Goal: Find specific page/section: Find specific page/section

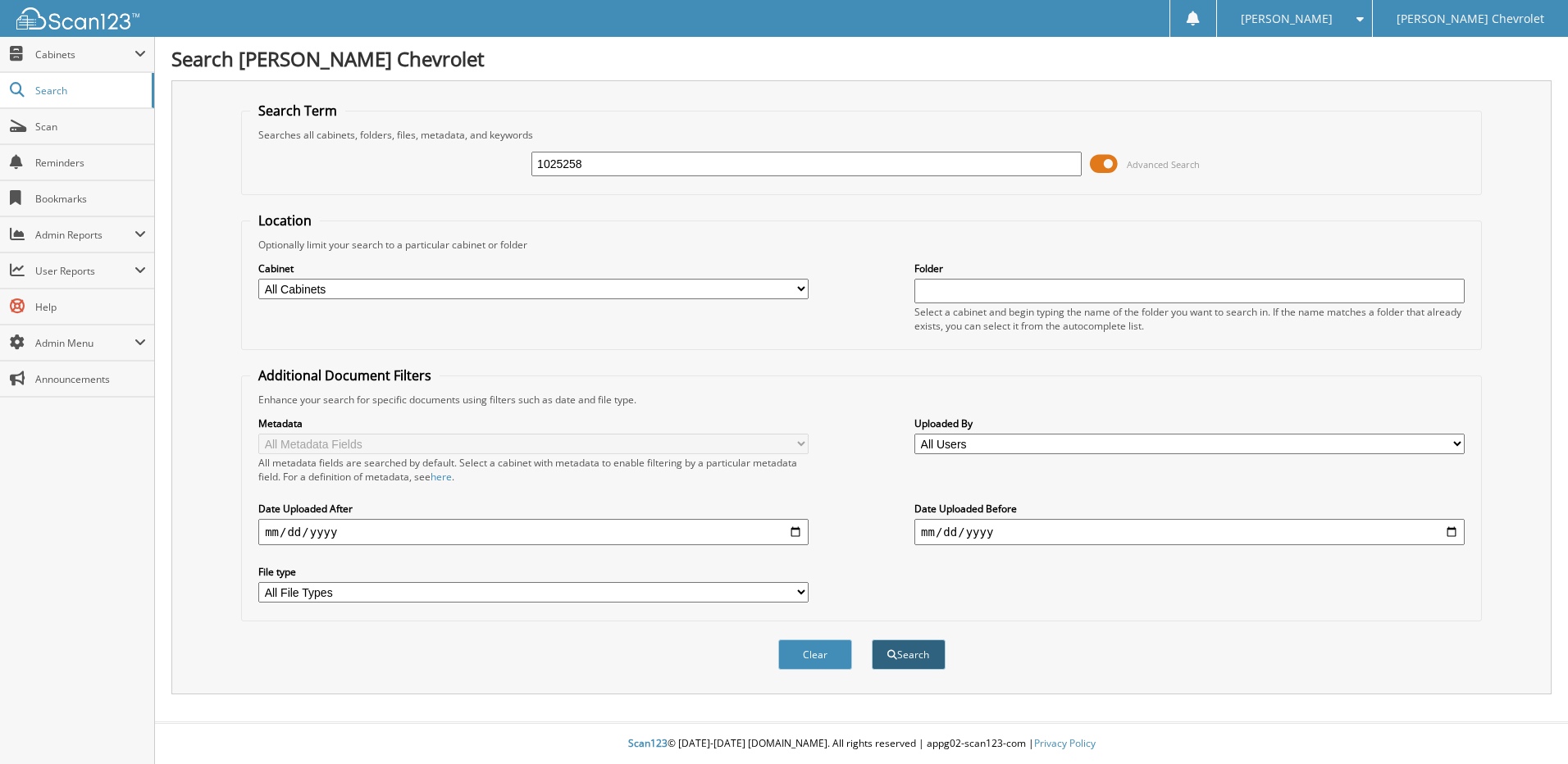
type input "1025258"
click at [901, 649] on button "Search" at bounding box center [908, 654] width 74 height 30
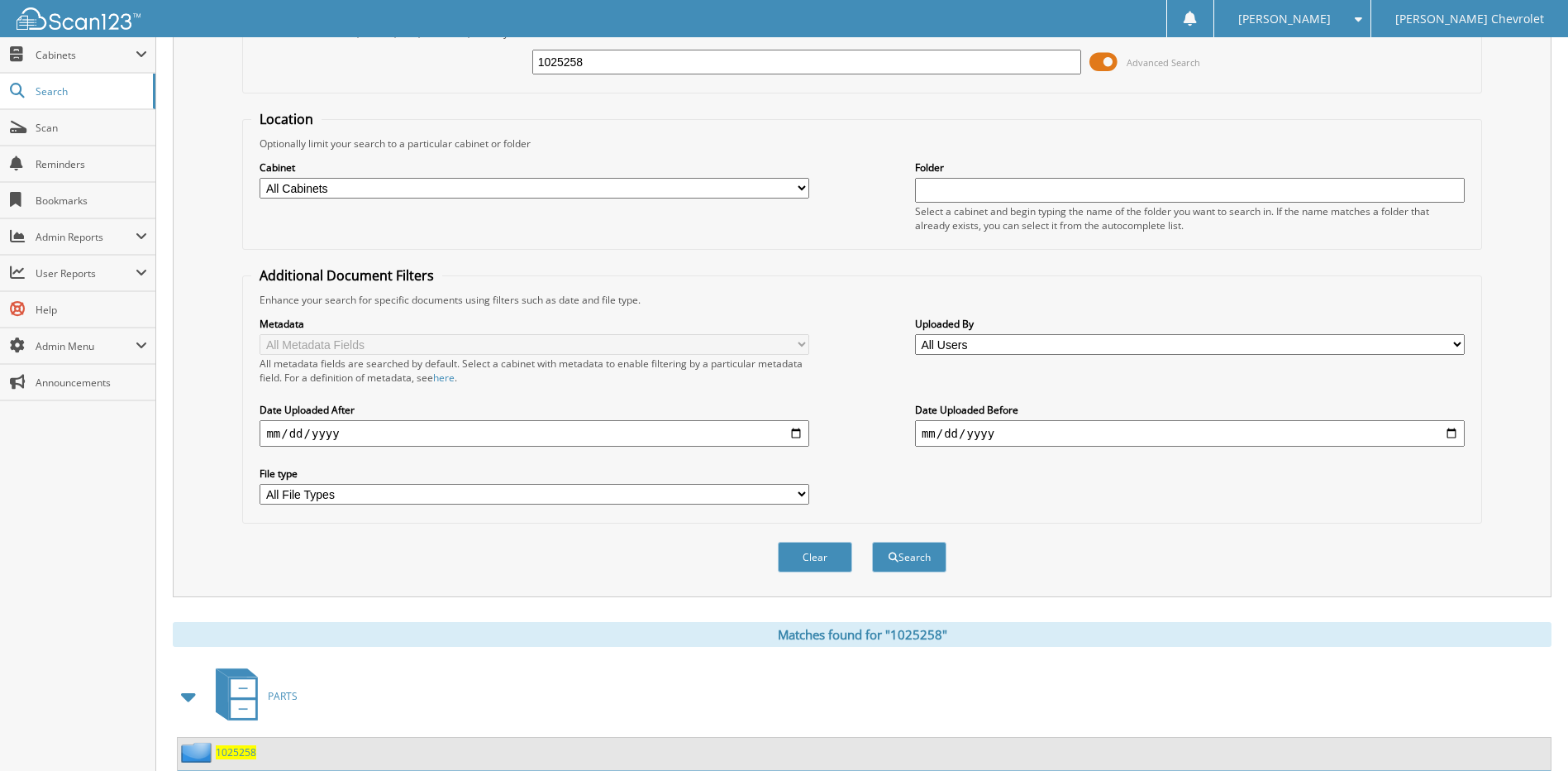
scroll to position [255, 0]
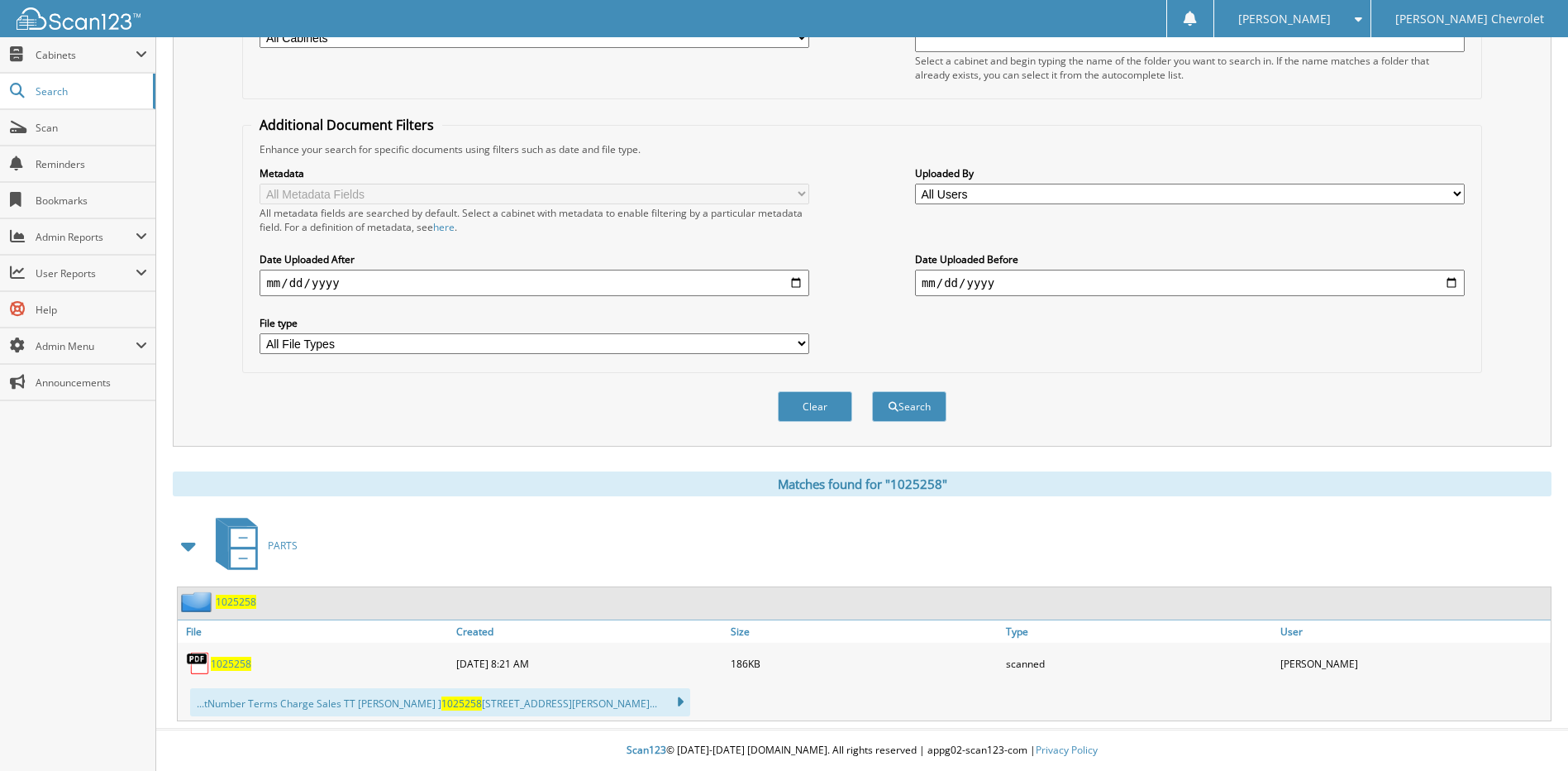
click at [234, 664] on span "1025258" at bounding box center [230, 663] width 40 height 14
click at [57, 130] on span "Scan" at bounding box center [91, 128] width 112 height 14
